Goal: Find specific page/section

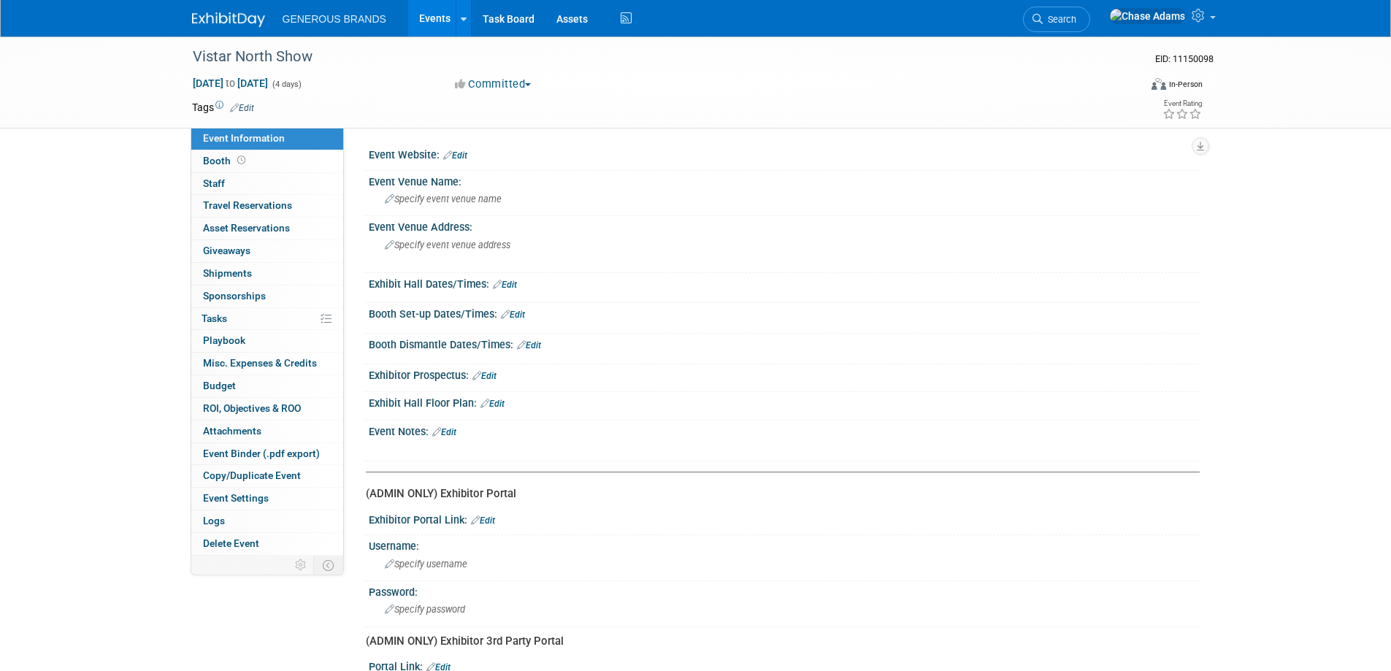
click at [256, 27] on img at bounding box center [228, 19] width 73 height 15
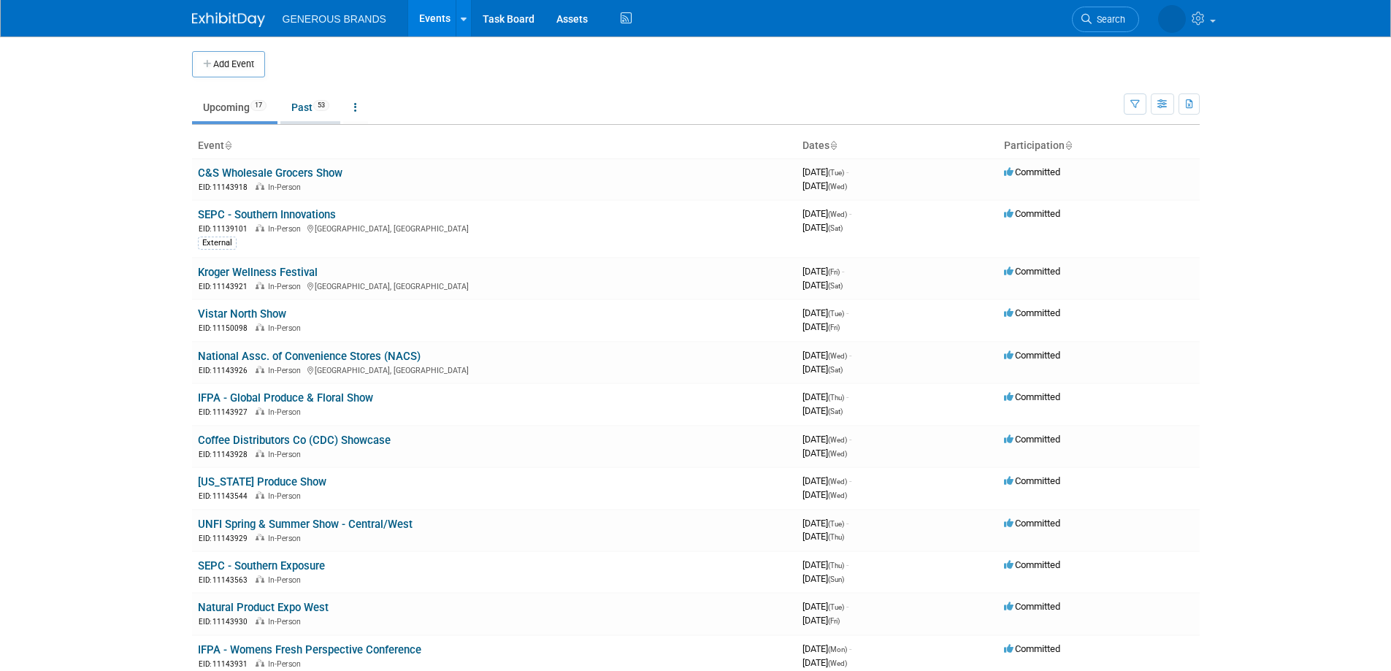
click at [310, 105] on link "Past 53" at bounding box center [310, 107] width 60 height 28
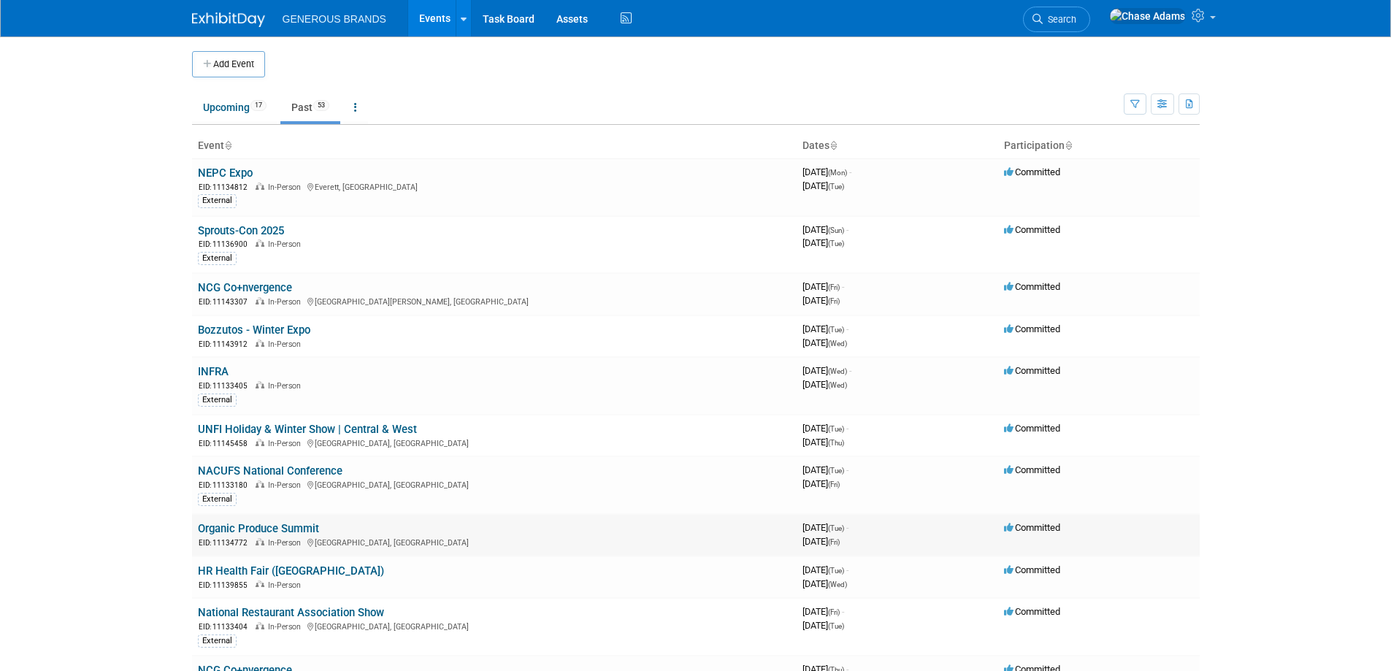
click at [267, 534] on link "Organic Produce Summit" at bounding box center [258, 528] width 121 height 13
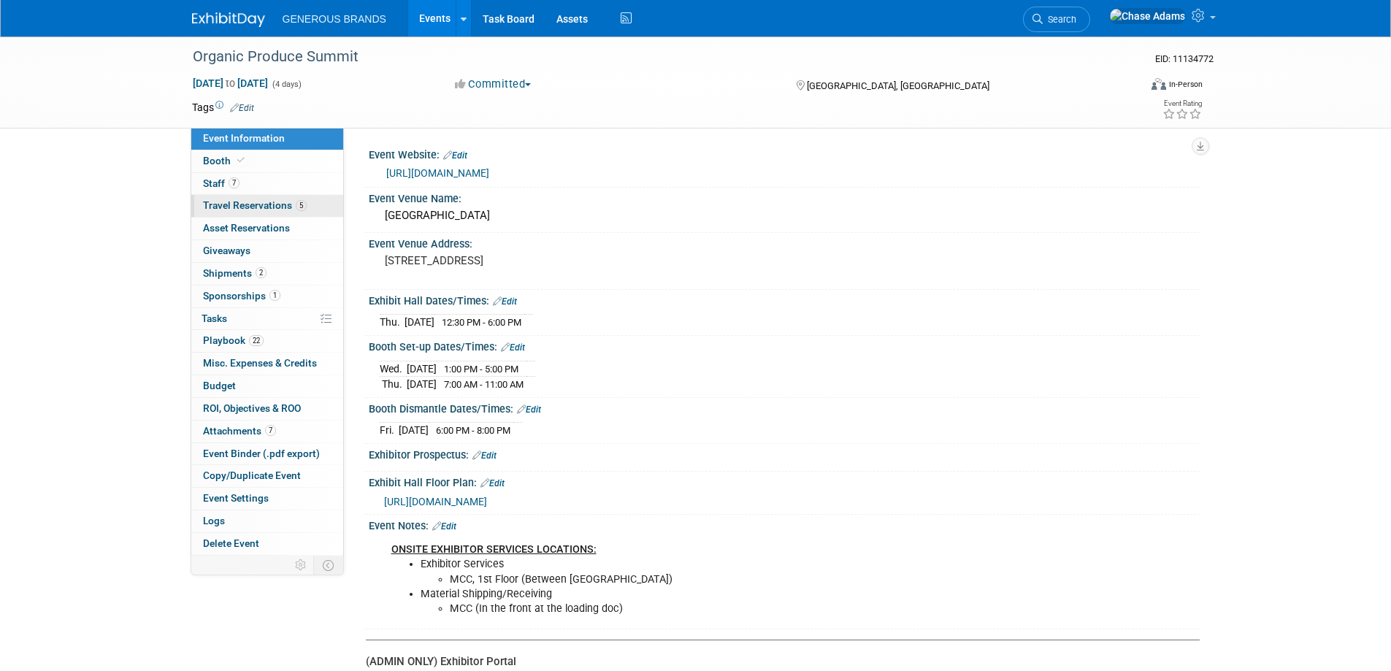
click at [228, 207] on span "Travel Reservations 5" at bounding box center [255, 205] width 104 height 12
